Goal: Find specific page/section: Find specific page/section

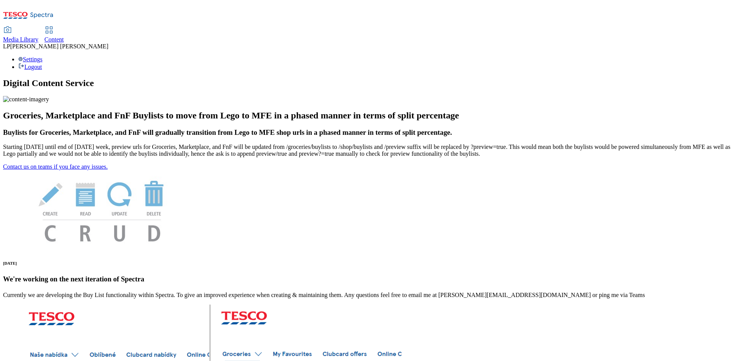
click at [38, 36] on span "Media Library" at bounding box center [20, 39] width 35 height 6
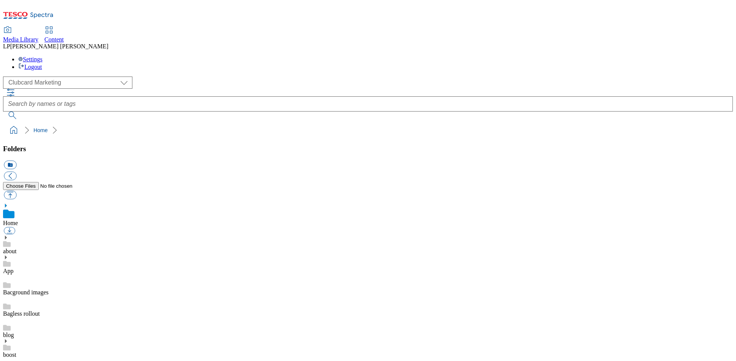
scroll to position [1, 0]
click at [42, 76] on select "Clubcard Marketing Demo Dotcom UK Emails GHS Marketing UK GHS Product UK GHS RO…" at bounding box center [67, 82] width 129 height 12
select select "flare-homepage"
click at [7, 236] on use at bounding box center [6, 238] width 2 height 4
click at [8, 276] on icon at bounding box center [5, 278] width 5 height 5
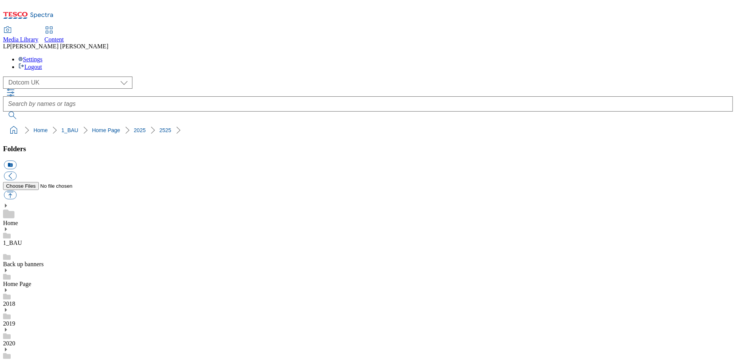
scroll to position [0, 0]
